Goal: Transaction & Acquisition: Purchase product/service

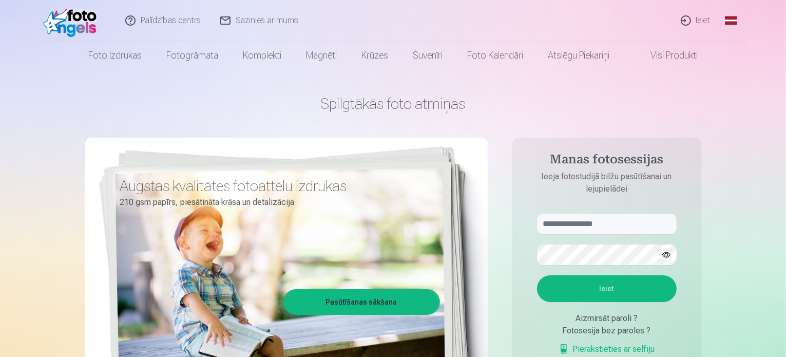
click at [688, 23] on link "Ieiet" at bounding box center [696, 20] width 49 height 41
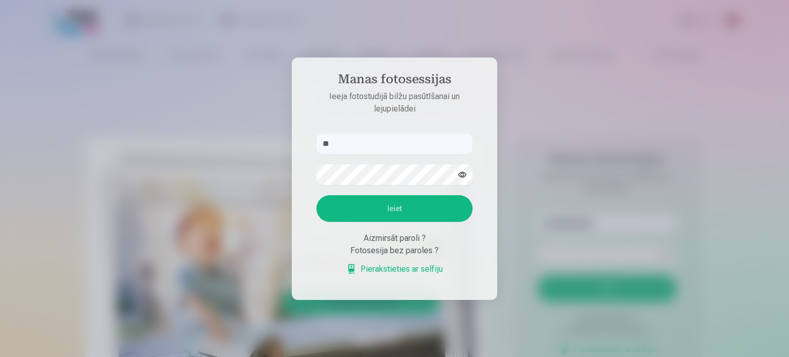
type input "*"
type input "**********"
click at [464, 173] on button "button" at bounding box center [462, 175] width 20 height 20
click at [394, 209] on button "Ieiet" at bounding box center [394, 208] width 156 height 27
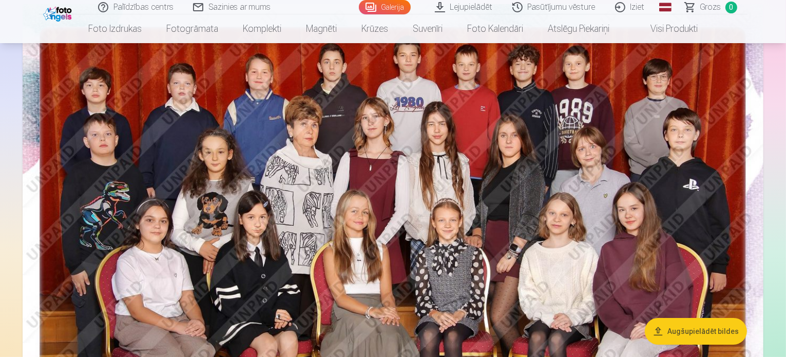
scroll to position [103, 0]
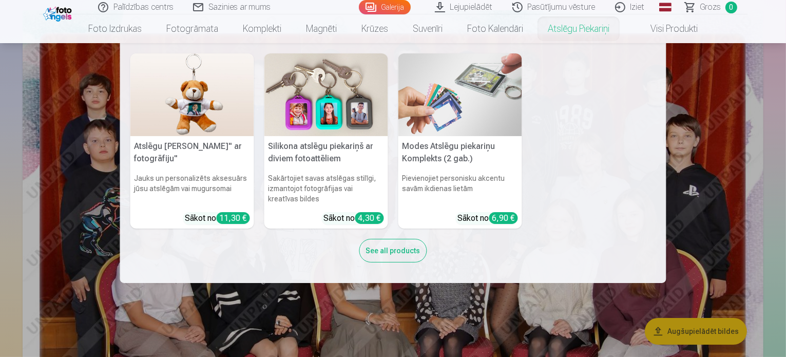
click at [708, 132] on nav "Atslēgu piekariņš Lācītis" ar fotogrāfiju" Jauks un personalizēts aksesuārs jūs…" at bounding box center [393, 163] width 786 height 240
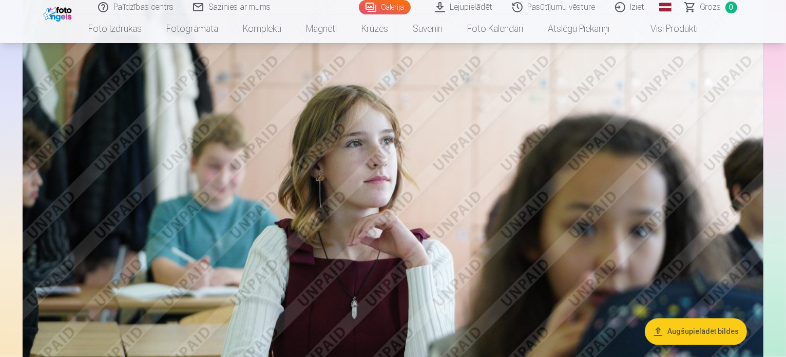
scroll to position [1900, 0]
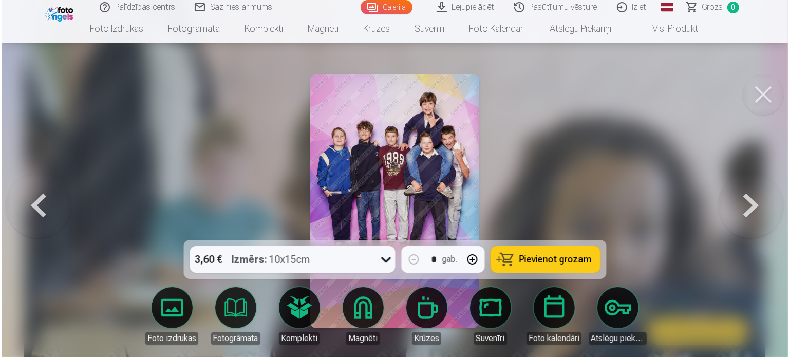
scroll to position [1904, 0]
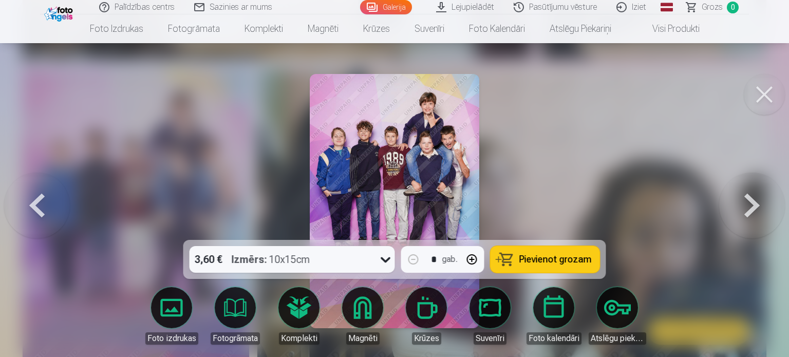
click at [763, 94] on button at bounding box center [763, 94] width 41 height 41
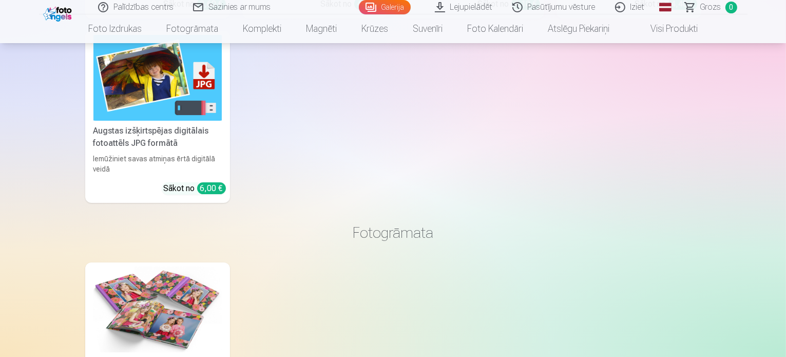
scroll to position [3696, 0]
